Goal: Information Seeking & Learning: Learn about a topic

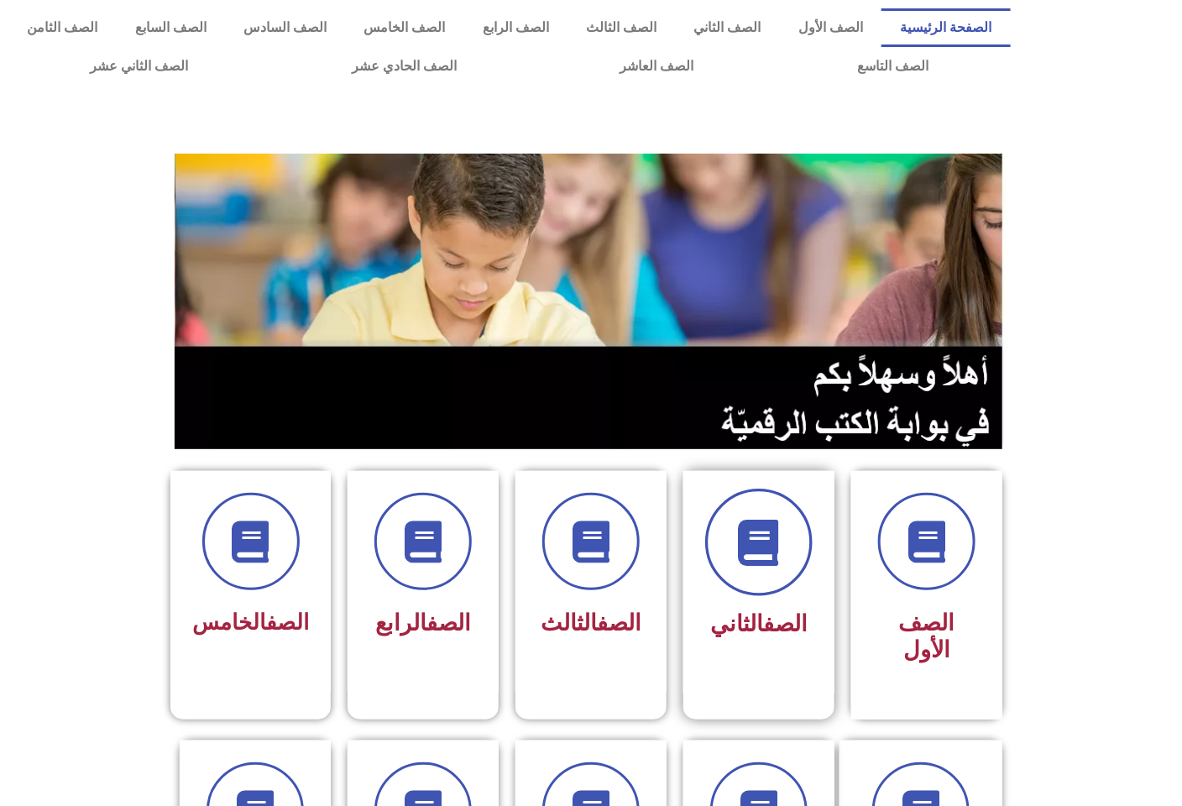
click at [726, 525] on span at bounding box center [758, 542] width 107 height 107
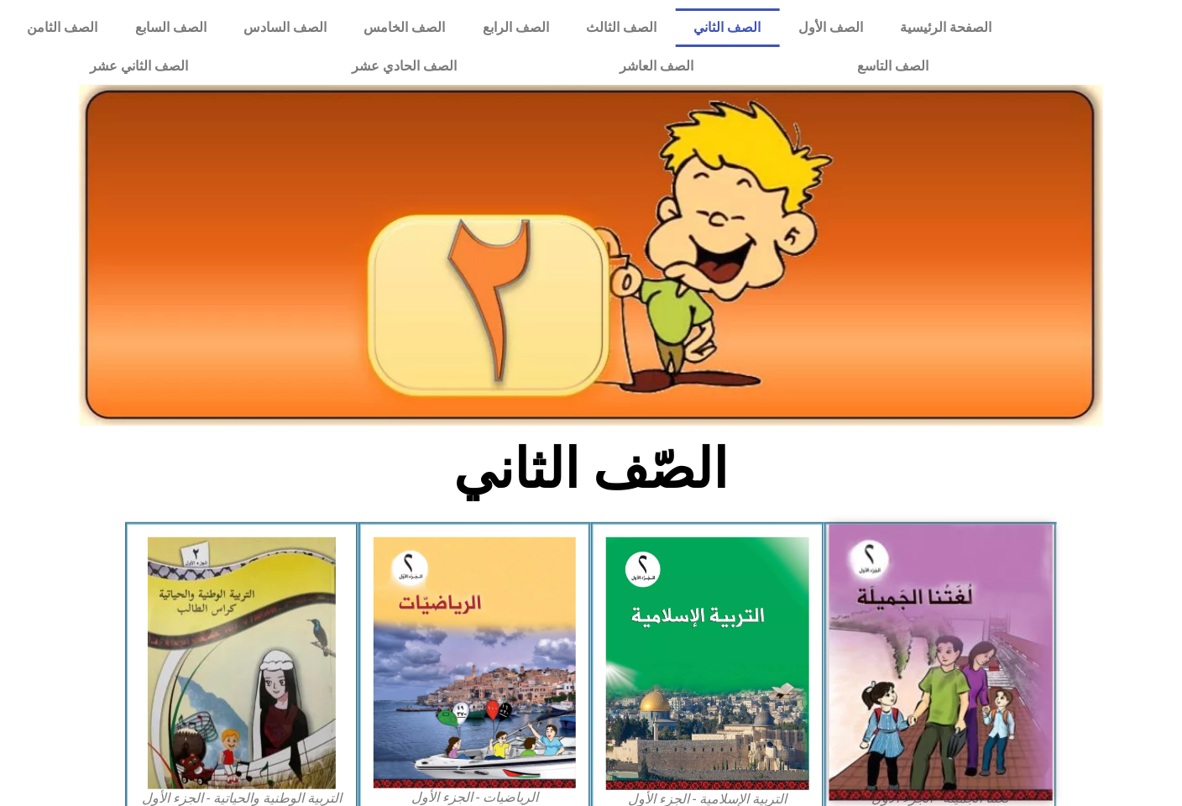
click at [894, 557] on img at bounding box center [940, 663] width 223 height 276
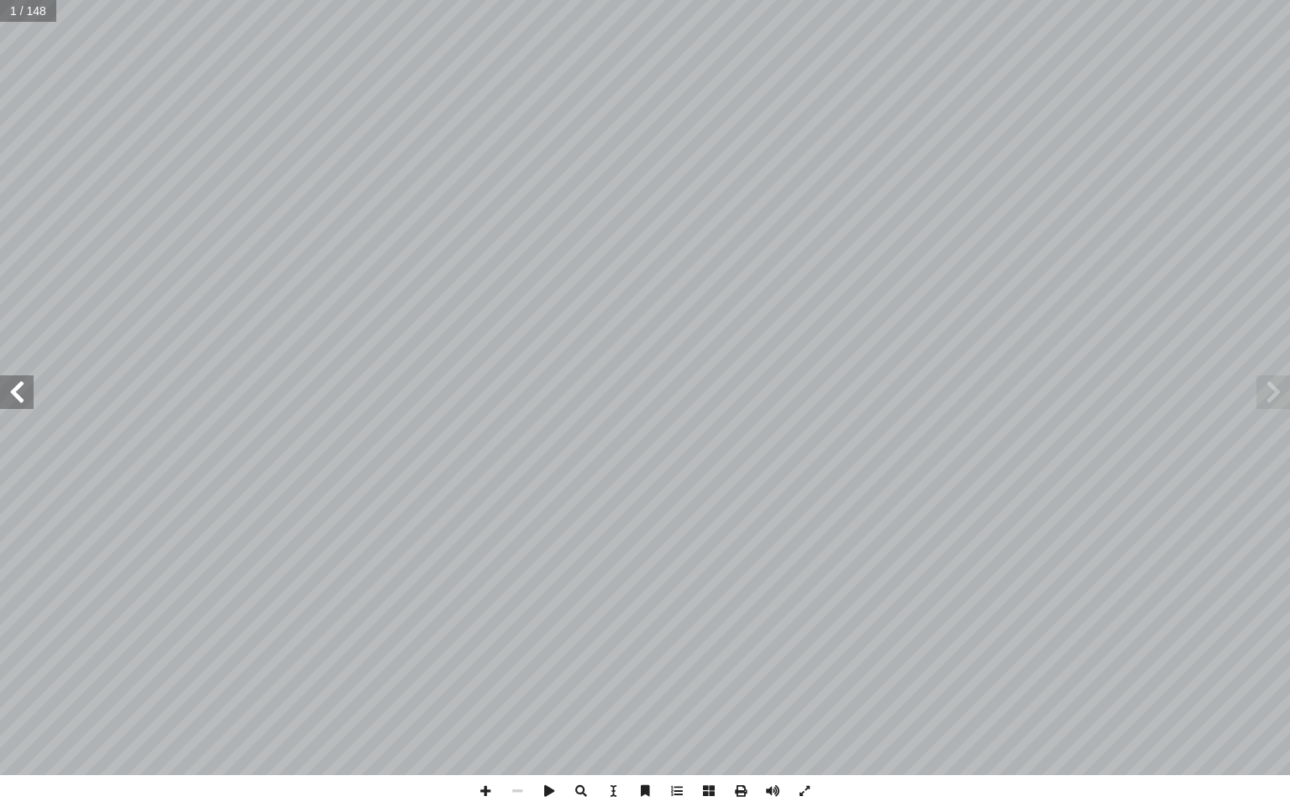
click at [39, 13] on input "text" at bounding box center [28, 11] width 56 height 22
type input "**"
click at [20, 380] on span at bounding box center [17, 392] width 34 height 34
click at [482, 789] on span at bounding box center [485, 791] width 32 height 32
